Goal: Find contact information

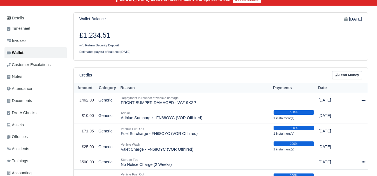
scroll to position [70, 0]
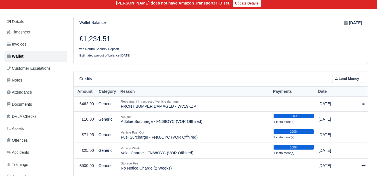
drag, startPoint x: 84, startPoint y: 41, endPoint x: 111, endPoint y: 41, distance: 26.7
click at [111, 41] on h3 "£1,234.51" at bounding box center [148, 39] width 138 height 8
copy h3 "1,234.51"
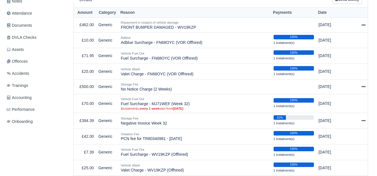
scroll to position [177, 0]
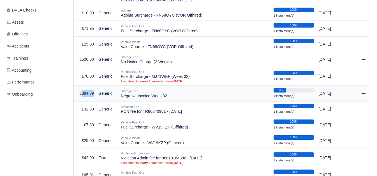
drag, startPoint x: 82, startPoint y: 93, endPoint x: 93, endPoint y: 94, distance: 10.9
click at [93, 94] on td "£394.39" at bounding box center [85, 94] width 22 height 16
copy td "394.39"
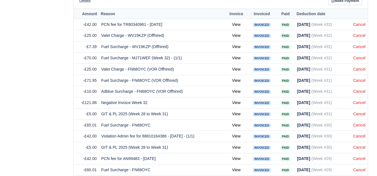
scroll to position [471, 0]
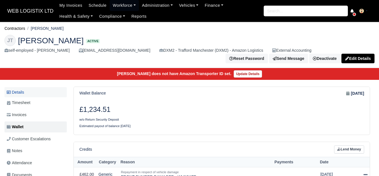
click at [28, 97] on link "Details" at bounding box center [35, 92] width 62 height 10
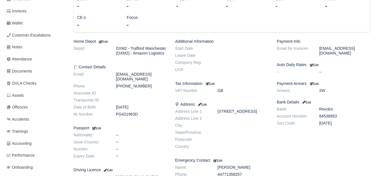
scroll to position [107, 0]
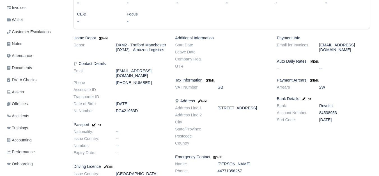
drag, startPoint x: 111, startPoint y: 76, endPoint x: 166, endPoint y: 76, distance: 54.7
click at [166, 76] on dd "[EMAIL_ADDRESS][DOMAIN_NAME]" at bounding box center [141, 73] width 59 height 10
copy dd "[EMAIL_ADDRESS][DOMAIN_NAME]"
